Goal: Communication & Community: Answer question/provide support

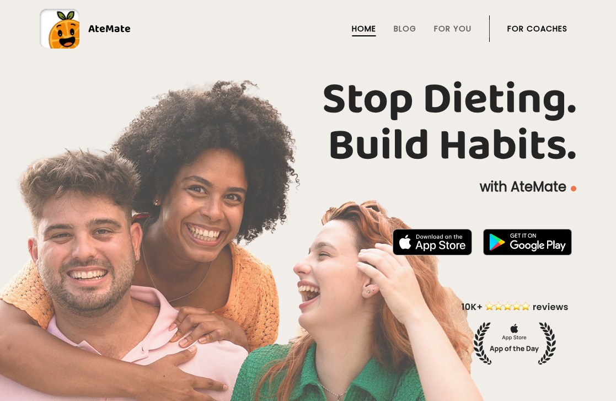
click at [552, 27] on link "For Coaches" at bounding box center [537, 28] width 60 height 9
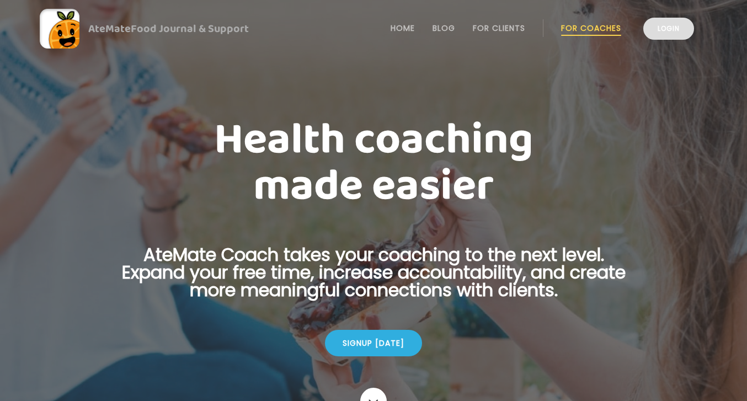
click at [616, 28] on link "Login" at bounding box center [668, 29] width 51 height 22
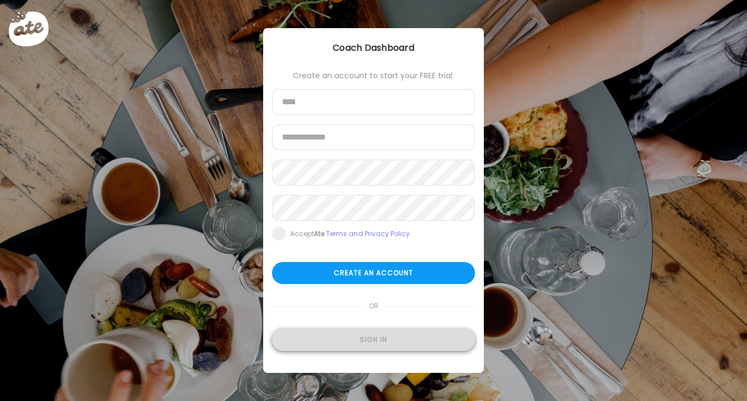
click at [414, 341] on div "Sign in" at bounding box center [373, 340] width 203 height 22
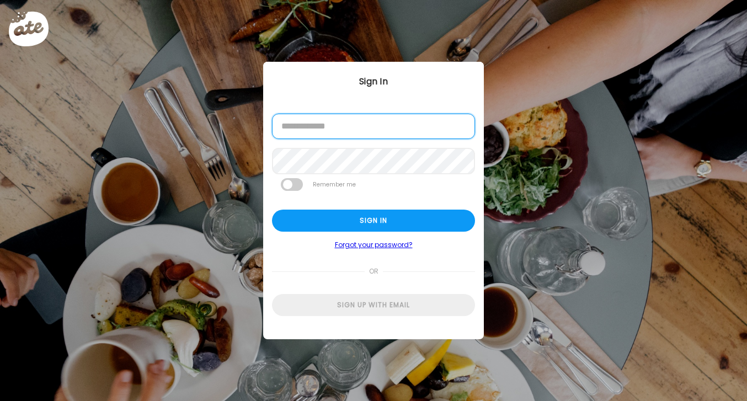
click at [361, 133] on input "email" at bounding box center [373, 126] width 203 height 25
type input "**********"
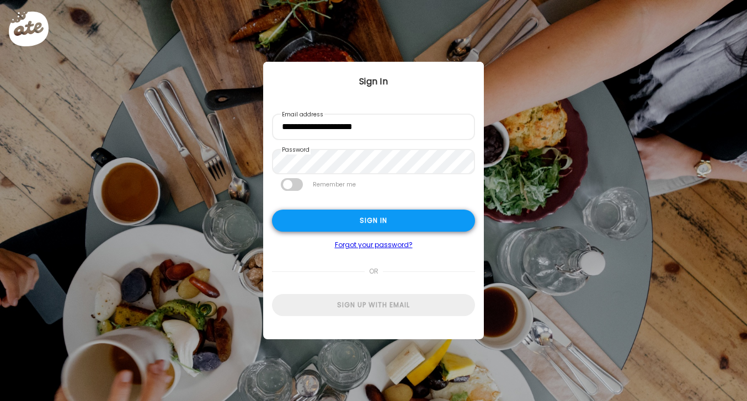
click at [435, 228] on div "Sign in" at bounding box center [373, 221] width 203 height 22
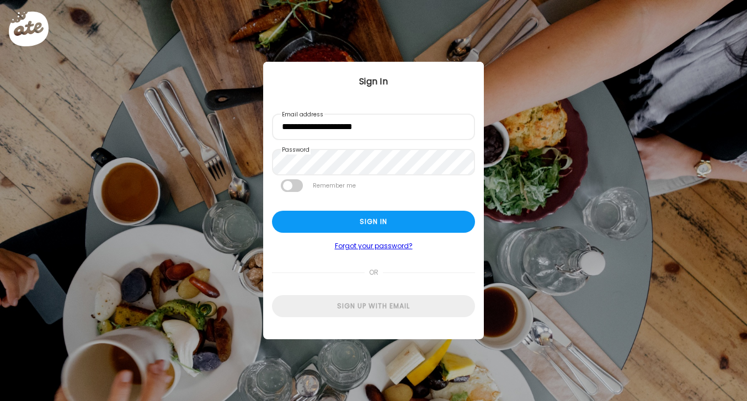
type input "**********"
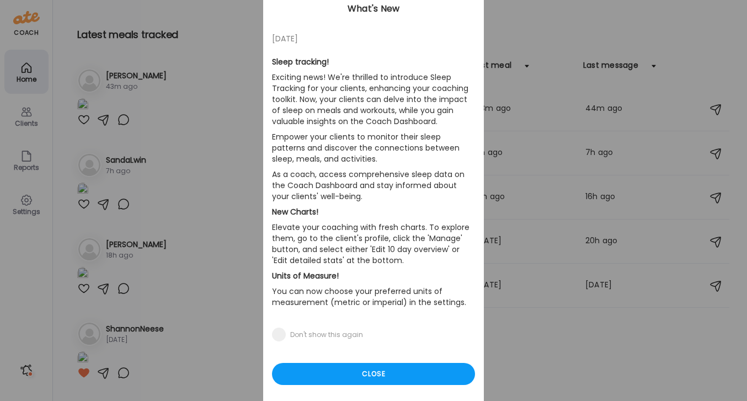
scroll to position [70, 0]
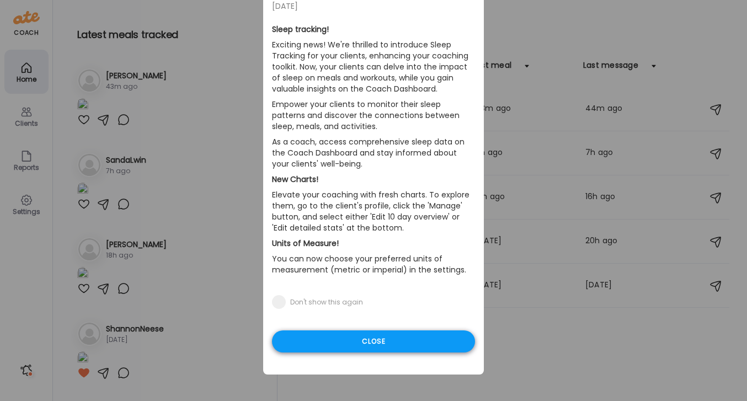
click at [398, 346] on div "Close" at bounding box center [373, 341] width 203 height 22
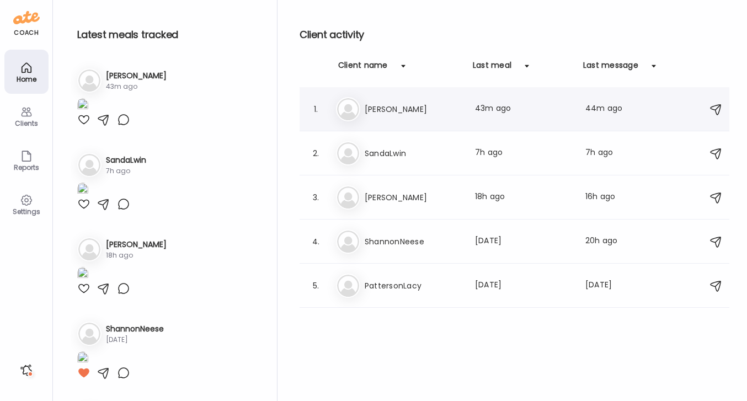
click at [376, 108] on h3 "[PERSON_NAME]" at bounding box center [413, 109] width 97 height 13
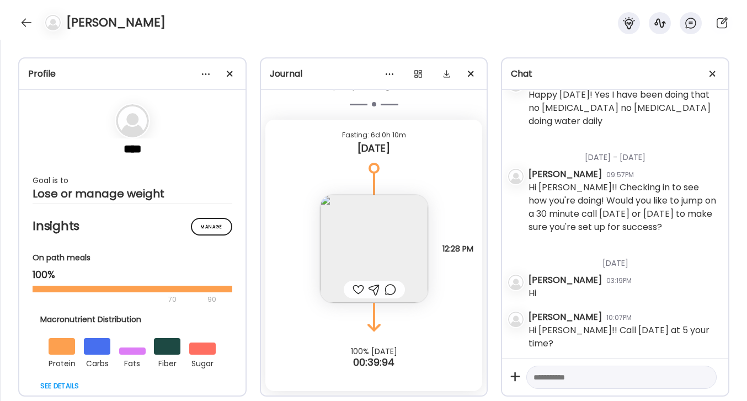
scroll to position [3269, 0]
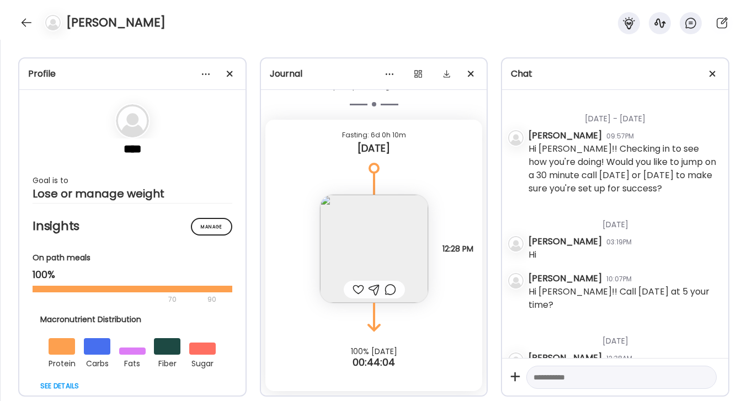
click at [575, 376] on textarea at bounding box center [611, 377] width 156 height 13
type textarea "**********"
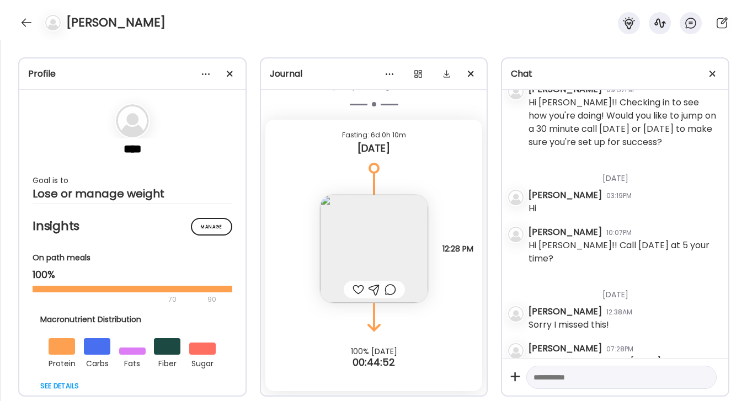
scroll to position [3319, 0]
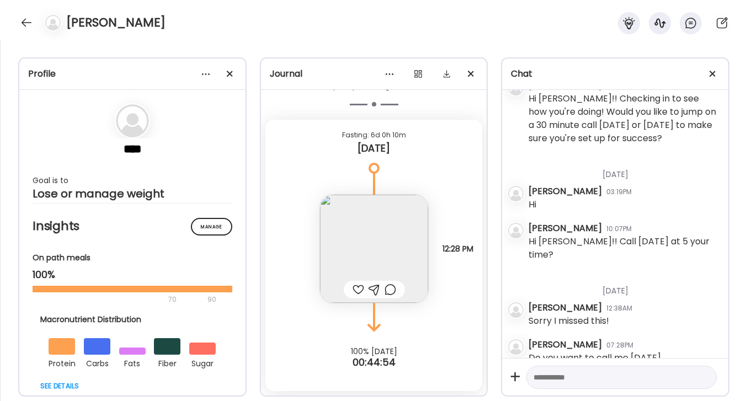
click at [356, 291] on div at bounding box center [358, 289] width 12 height 13
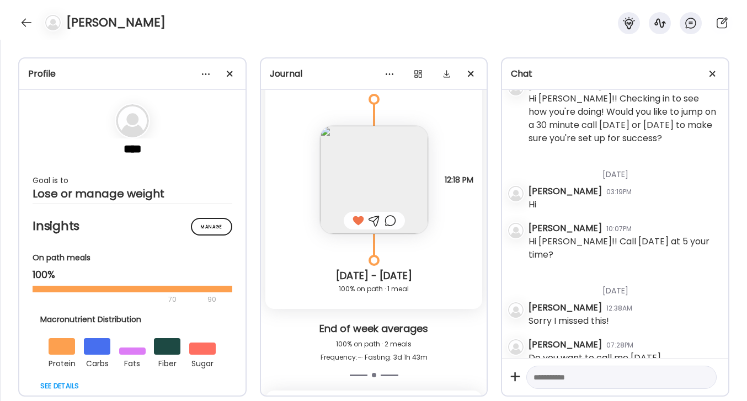
scroll to position [3695, 0]
click at [25, 20] on div at bounding box center [27, 23] width 18 height 18
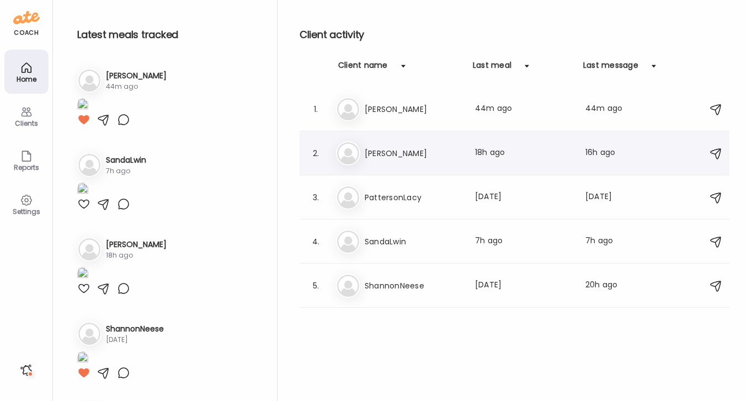
click at [375, 158] on h3 "[PERSON_NAME]" at bounding box center [413, 153] width 97 height 13
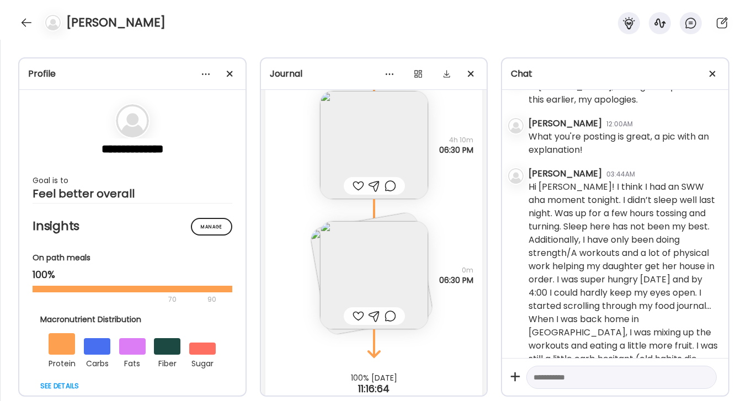
scroll to position [5477, 0]
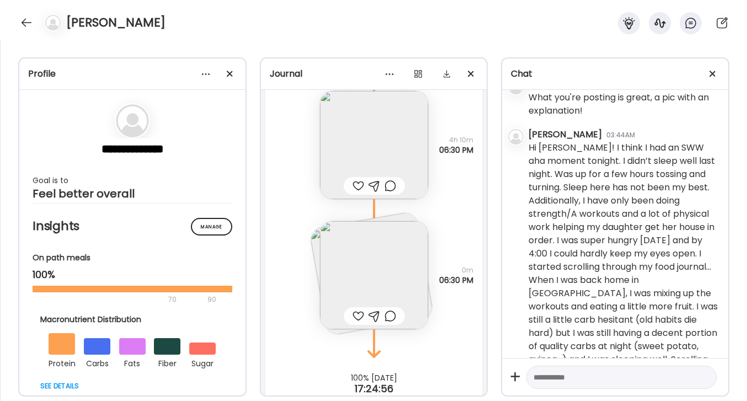
click at [544, 378] on textarea at bounding box center [611, 377] width 156 height 13
click at [542, 377] on textarea "**********" at bounding box center [611, 343] width 156 height 79
click at [627, 381] on textarea "**********" at bounding box center [611, 343] width 156 height 79
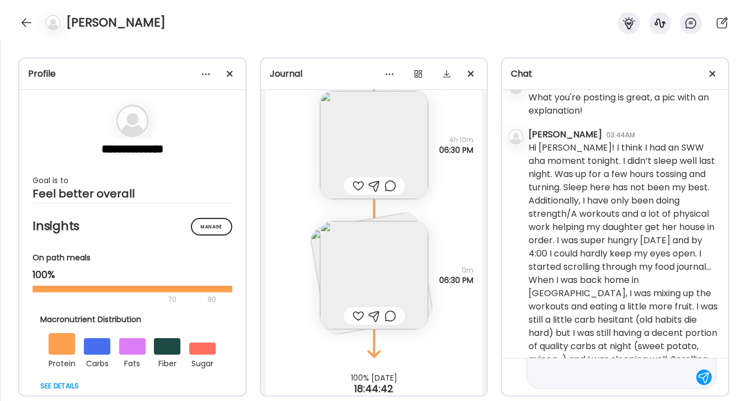
type textarea "**********"
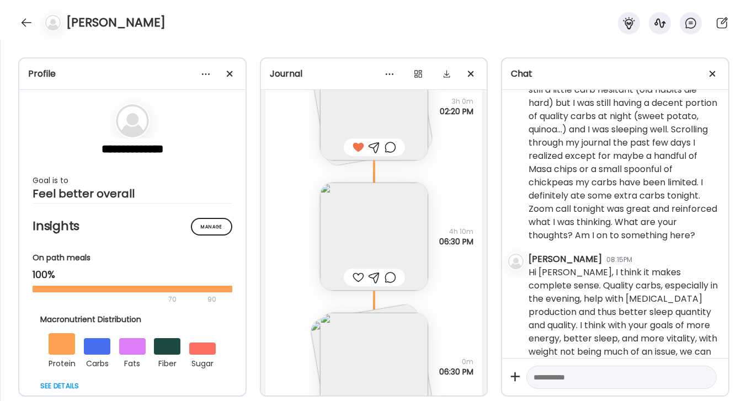
scroll to position [14736, 0]
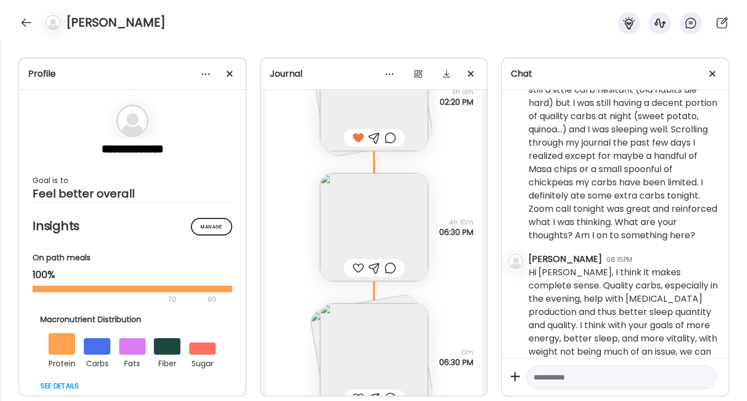
click at [402, 173] on img at bounding box center [374, 227] width 108 height 108
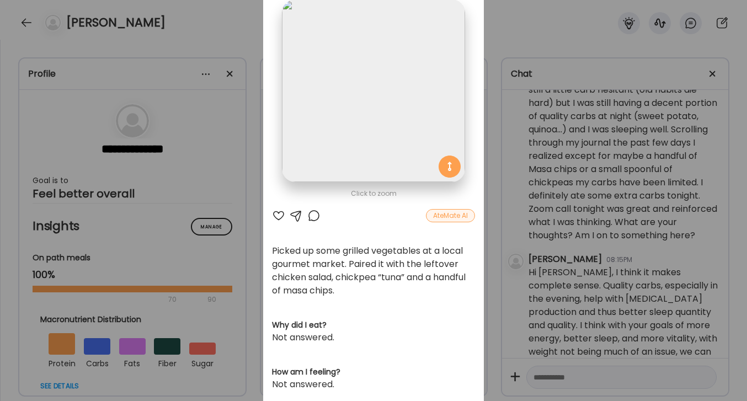
click at [311, 214] on div at bounding box center [313, 215] width 13 height 13
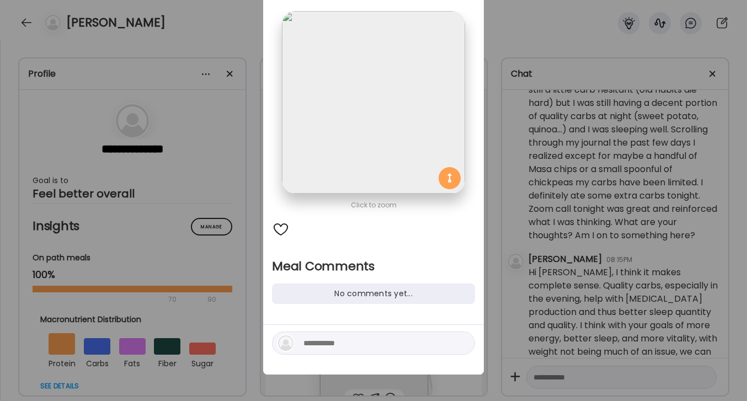
scroll to position [58, 0]
click at [347, 348] on textarea at bounding box center [377, 342] width 149 height 13
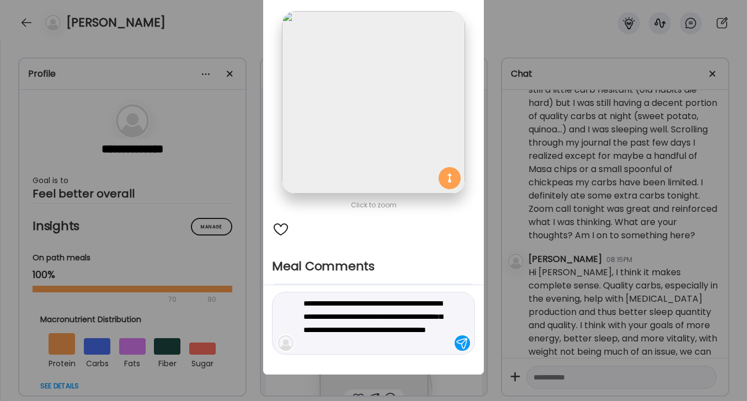
type textarea "**********"
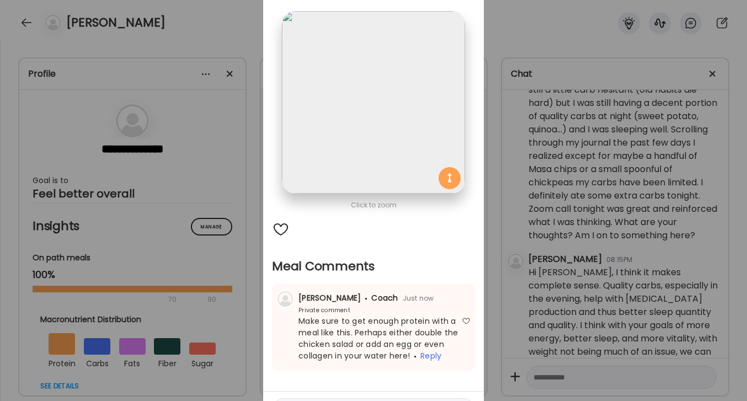
click at [571, 35] on div "Ate Coach Dashboard Wahoo! It’s official Take a moment to set up your Coach Pro…" at bounding box center [373, 200] width 747 height 401
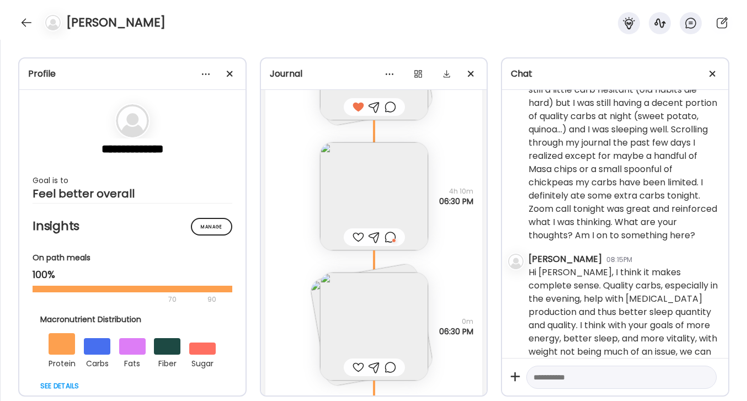
scroll to position [14818, 0]
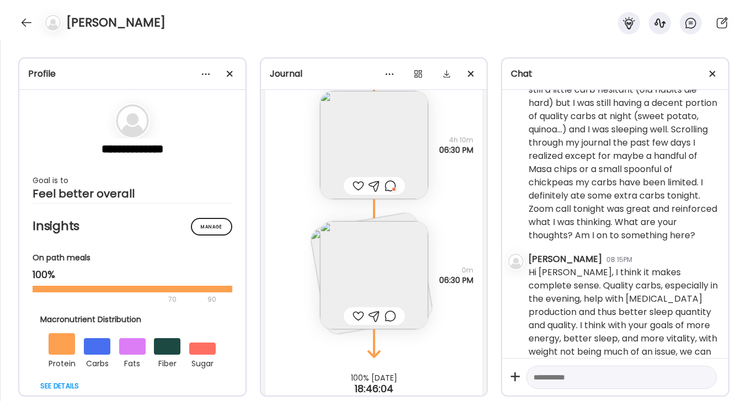
click at [377, 221] on img at bounding box center [374, 275] width 108 height 108
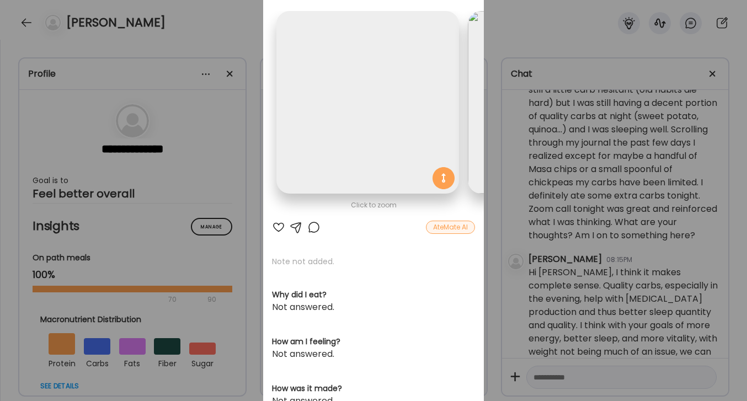
scroll to position [0, 180]
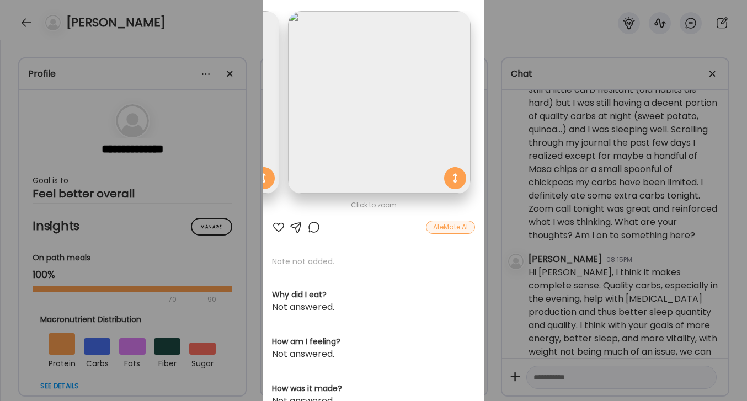
click at [544, 29] on div "Ate Coach Dashboard Wahoo! It’s official Take a moment to set up your Coach Pro…" at bounding box center [373, 200] width 747 height 401
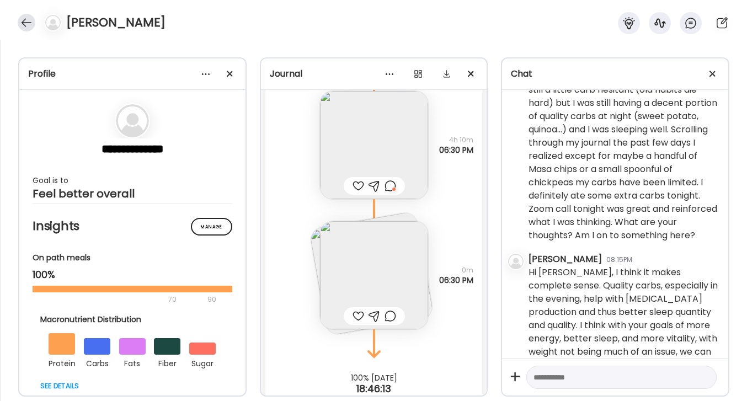
click at [26, 22] on div at bounding box center [27, 23] width 18 height 18
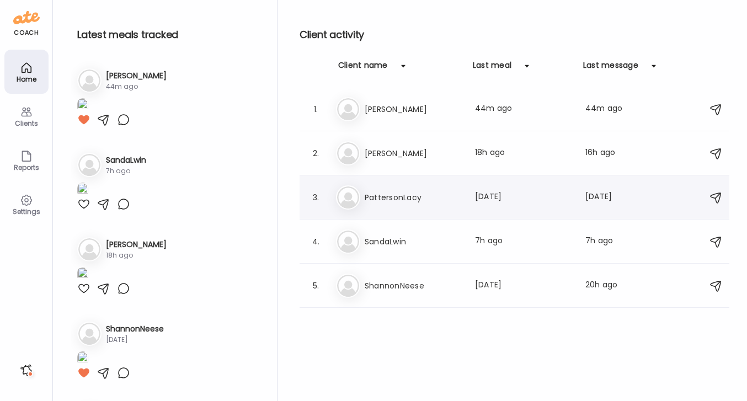
click at [400, 196] on h3 "PattersonLacy" at bounding box center [413, 197] width 97 height 13
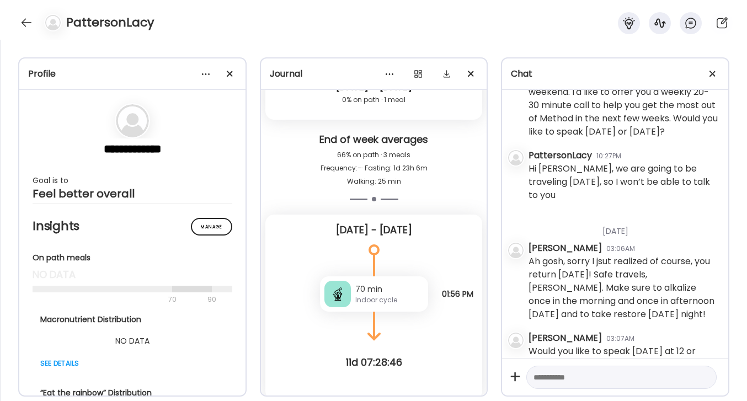
scroll to position [1207, 0]
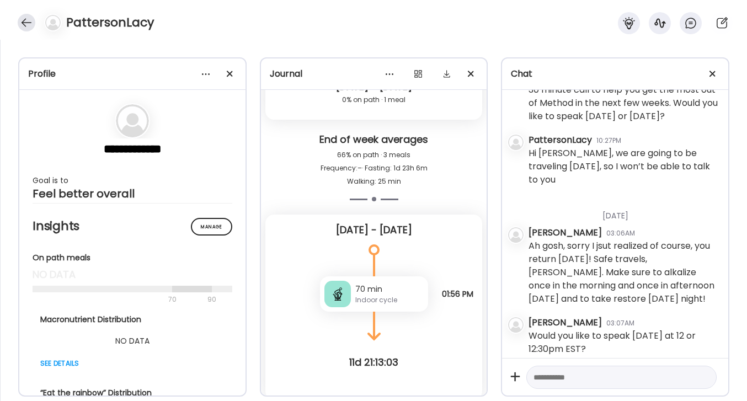
click at [22, 23] on div at bounding box center [27, 23] width 18 height 18
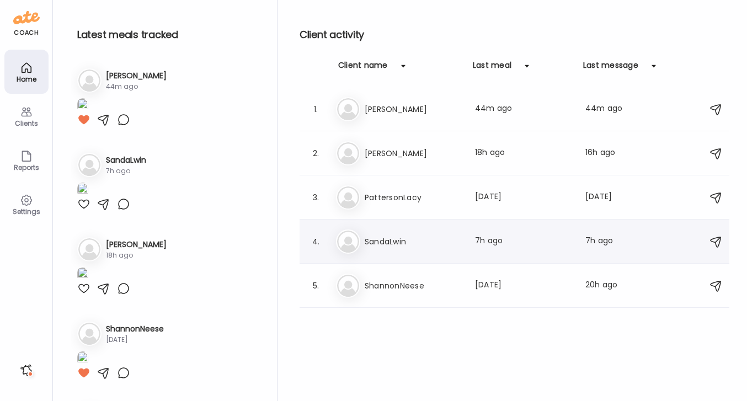
click at [418, 237] on h3 "SandaLwin" at bounding box center [413, 241] width 97 height 13
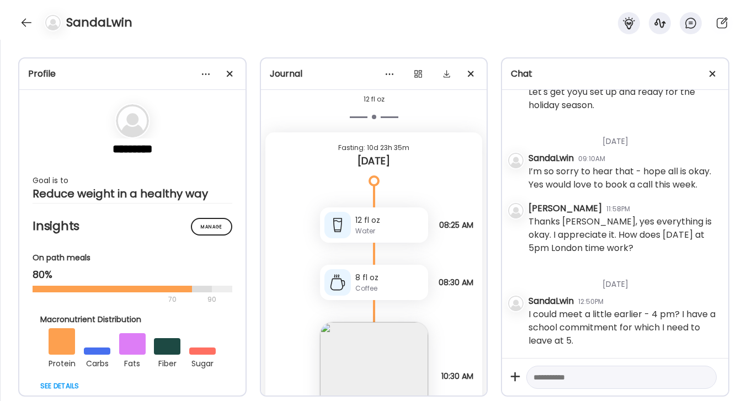
scroll to position [6171, 0]
